Goal: Use online tool/utility: Use online tool/utility

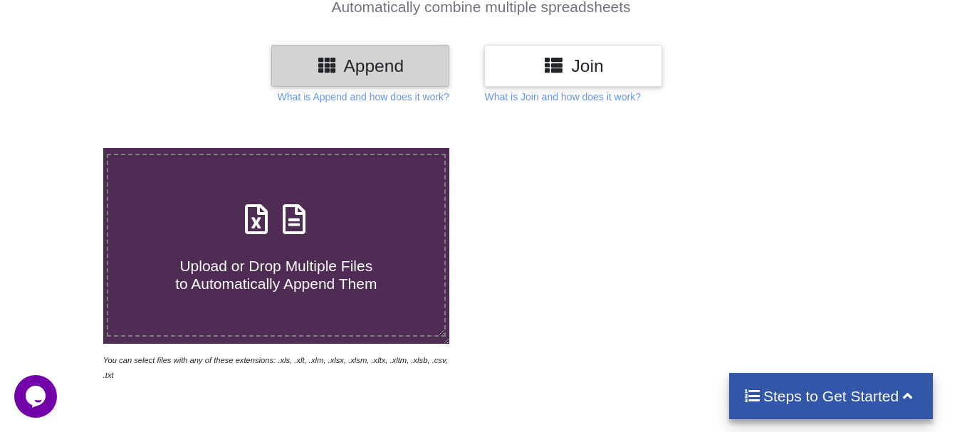
click at [257, 227] on icon at bounding box center [257, 212] width 36 height 30
click at [64, 148] on input "Upload or Drop Multiple Files to Automatically Append Them" at bounding box center [64, 148] width 0 height 0
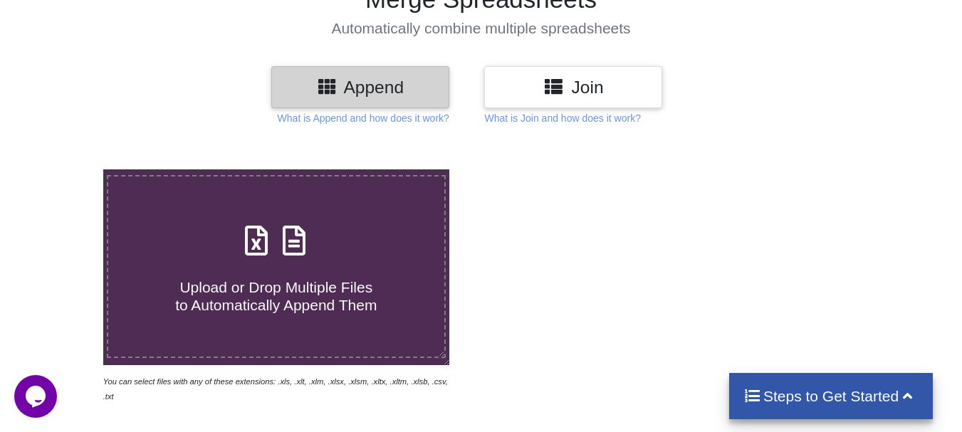
scroll to position [71, 0]
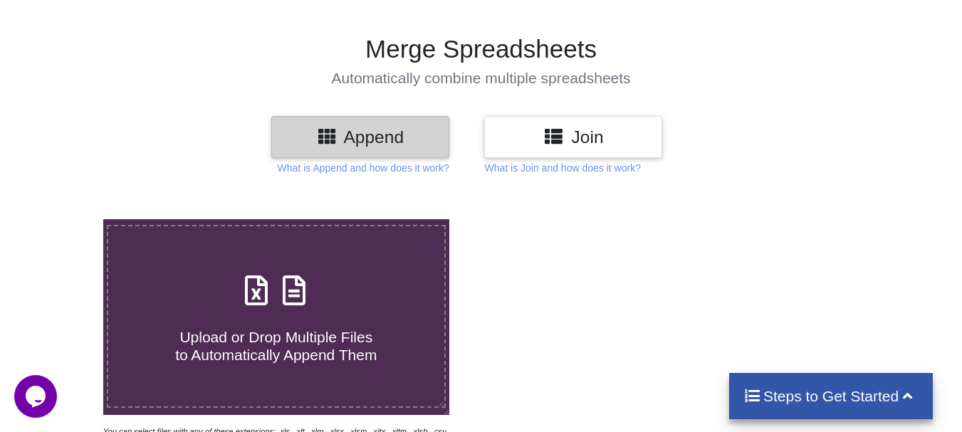
type input "C:\fakepath\AMIT_GAUTAM_S6G46022_13691.xlsx"
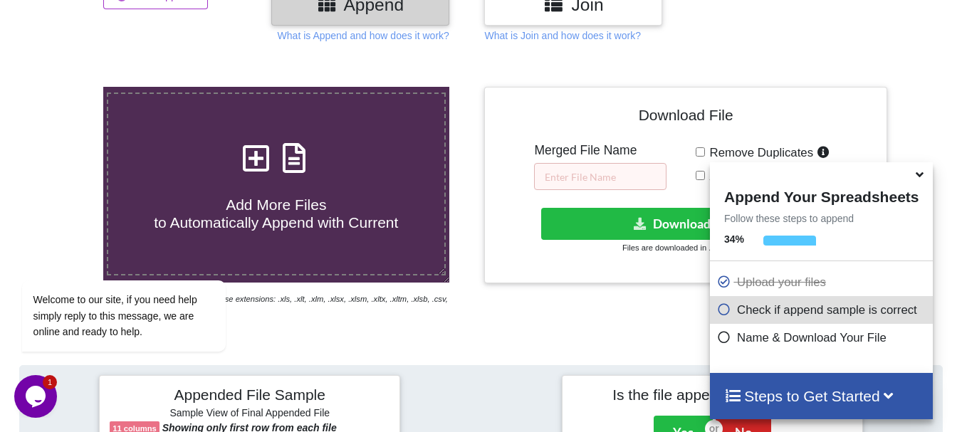
scroll to position [198, 0]
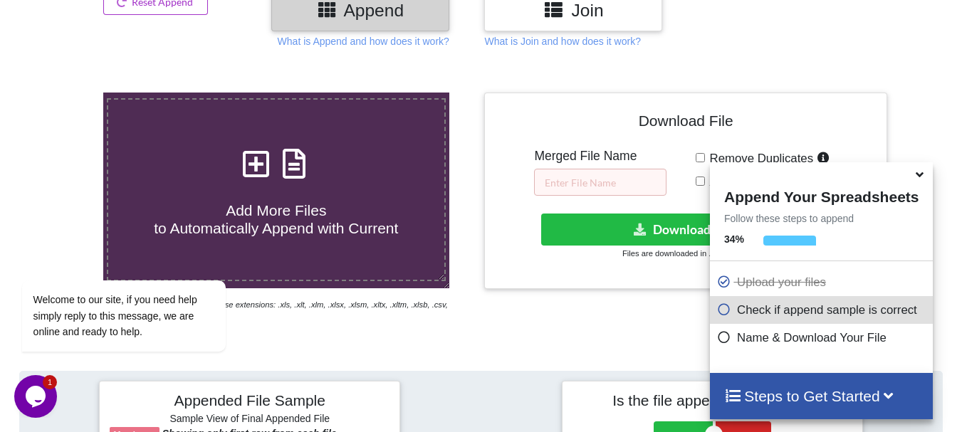
click at [924, 177] on icon at bounding box center [919, 172] width 15 height 13
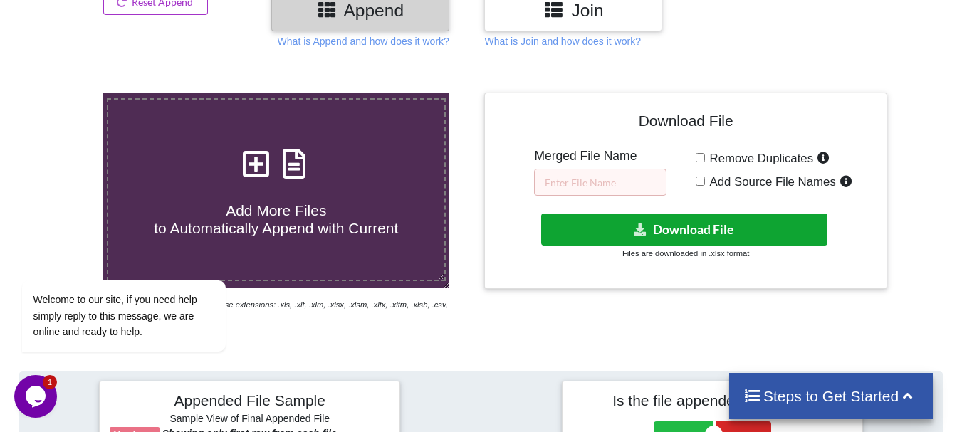
click at [679, 226] on button "Download File" at bounding box center [684, 230] width 286 height 32
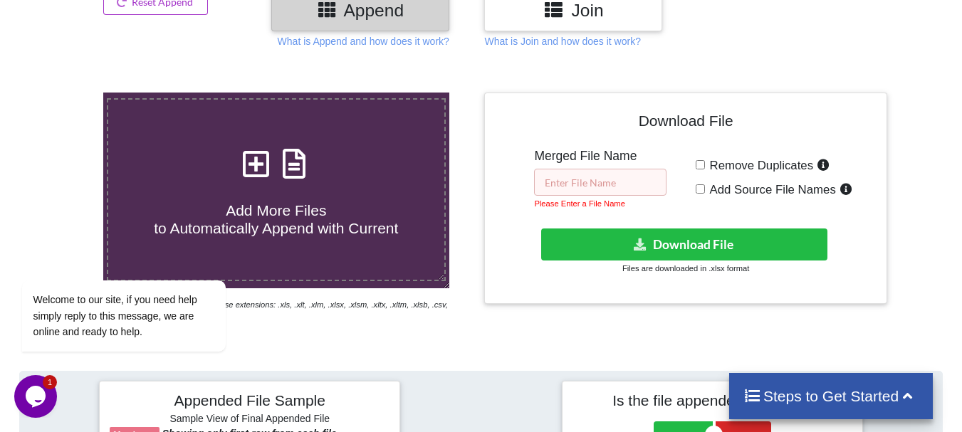
click at [573, 184] on input "text" at bounding box center [600, 182] width 132 height 27
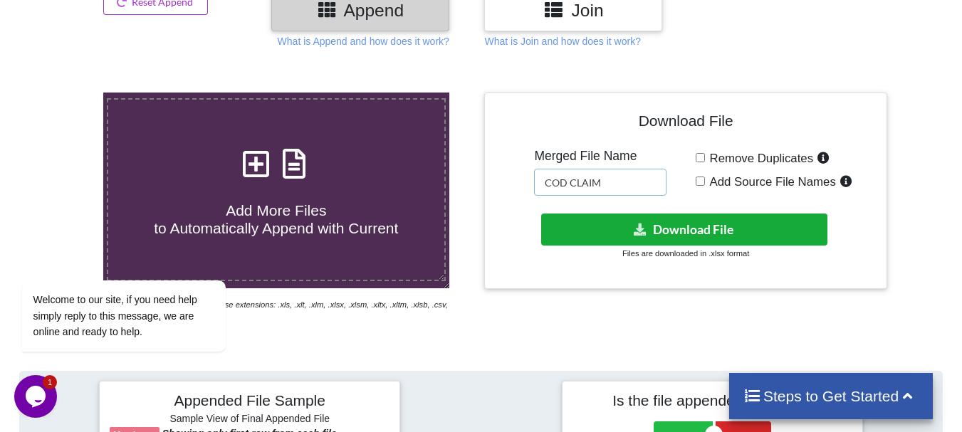
type input "COD CLAIM"
click at [682, 226] on button "Download File" at bounding box center [684, 230] width 286 height 32
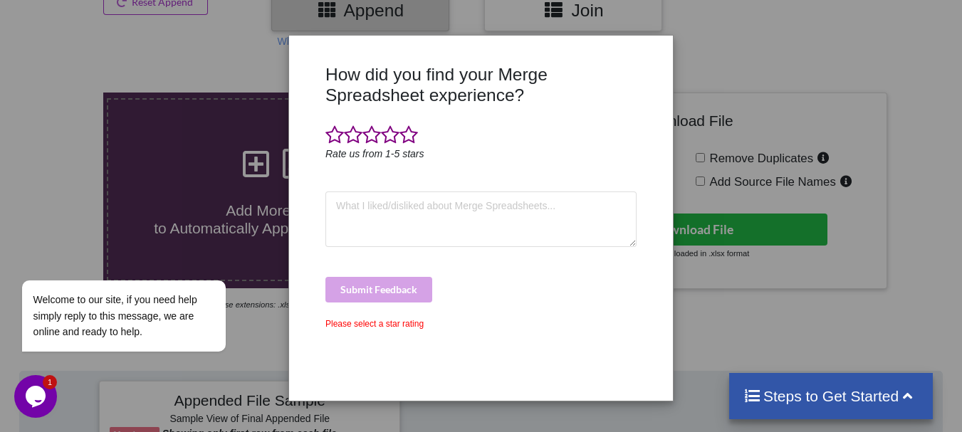
click at [902, 53] on div "How did you find your Merge Spreadsheet experience? Rate us from 1-5 stars Subm…" at bounding box center [481, 216] width 962 height 432
click at [759, 44] on div "How did you find your Merge Spreadsheet experience? Rate us from 1-5 stars Subm…" at bounding box center [481, 216] width 962 height 432
click at [764, 67] on div "How did you find your Merge Spreadsheet experience? Rate us from 1-5 stars Subm…" at bounding box center [481, 216] width 962 height 432
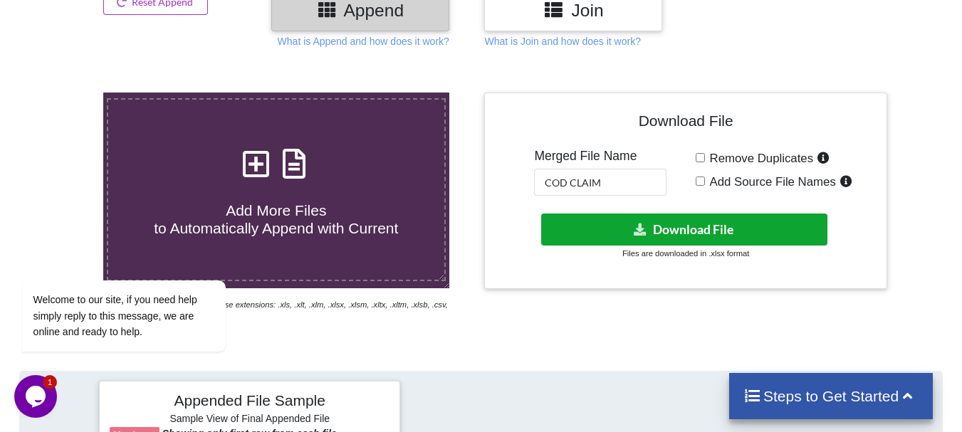
click at [691, 225] on button "Download File" at bounding box center [684, 230] width 286 height 32
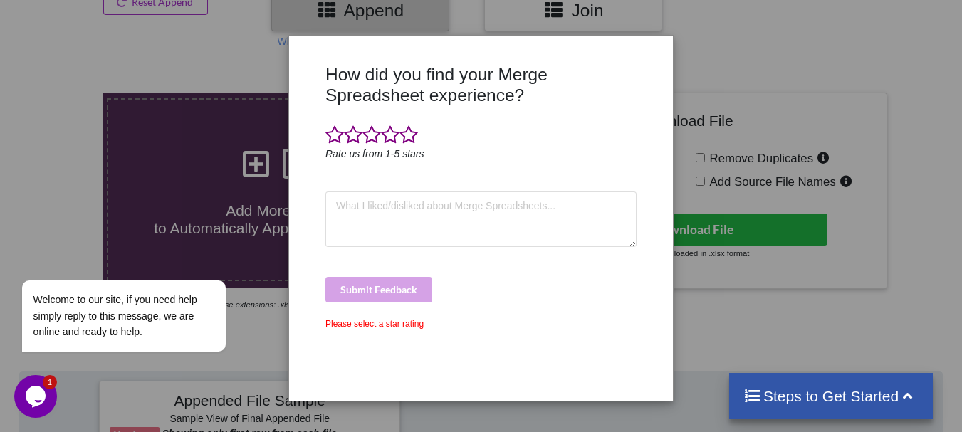
click at [785, 63] on div "How did you find your Merge Spreadsheet experience? Rate us from 1-5 stars Subm…" at bounding box center [481, 216] width 962 height 432
click at [739, 43] on div "How did you find your Merge Spreadsheet experience? Rate us from 1-5 stars Subm…" at bounding box center [481, 216] width 962 height 432
